Goal: Task Accomplishment & Management: Manage account settings

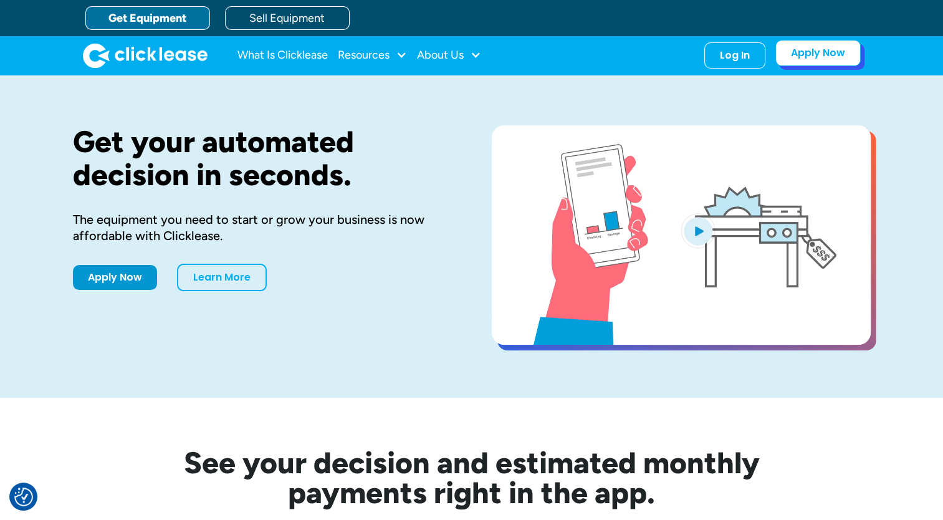
click at [821, 64] on link "Apply Now" at bounding box center [817, 53] width 85 height 26
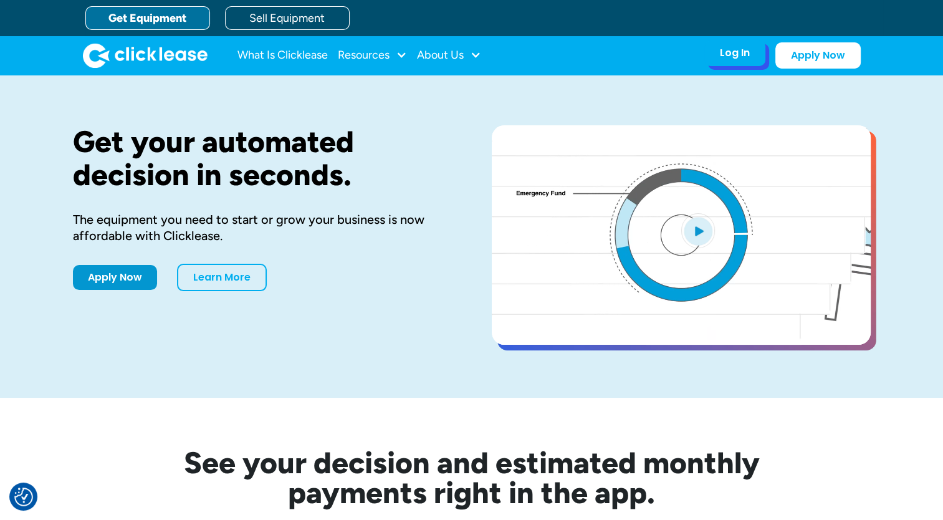
click at [748, 56] on div "Log In" at bounding box center [735, 53] width 30 height 12
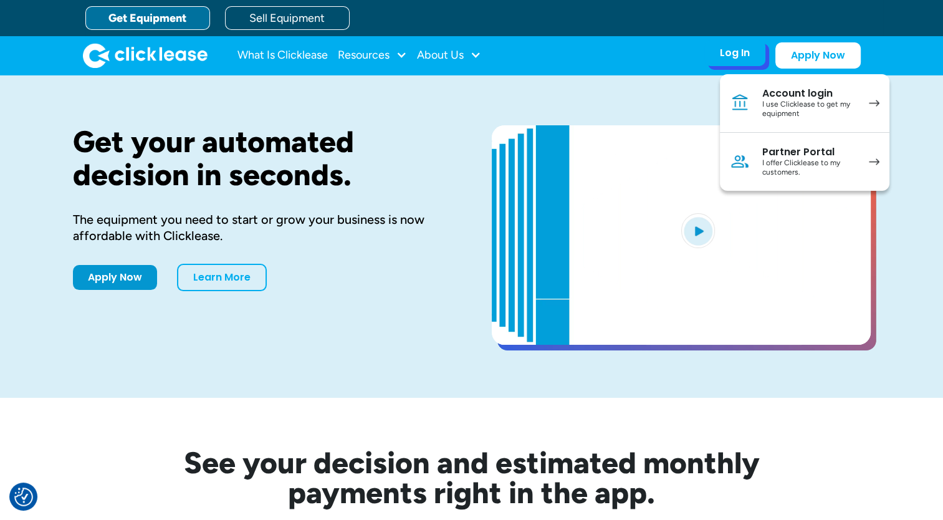
click at [813, 91] on div "Account login" at bounding box center [809, 93] width 94 height 12
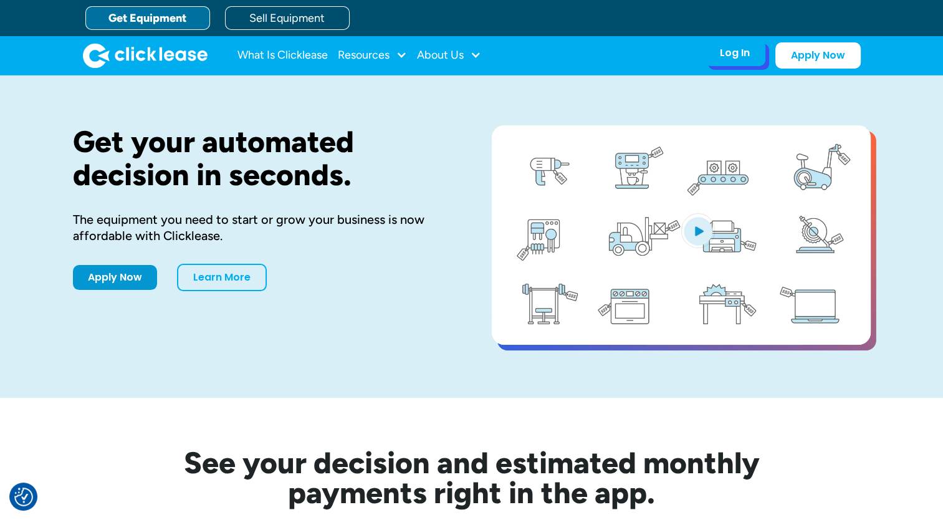
click at [743, 54] on div "Log In" at bounding box center [735, 53] width 30 height 12
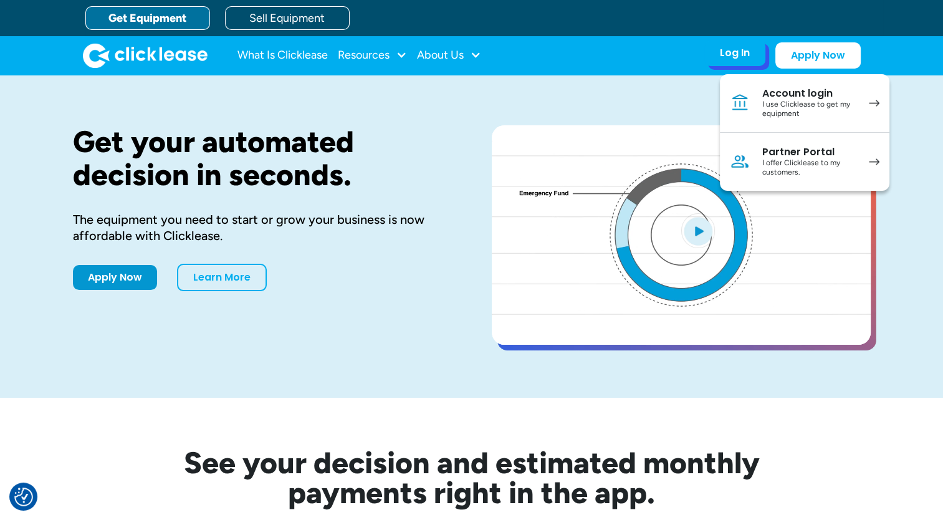
click at [805, 165] on div "I offer Clicklease to my customers." at bounding box center [809, 167] width 94 height 19
